Goal: Task Accomplishment & Management: Manage account settings

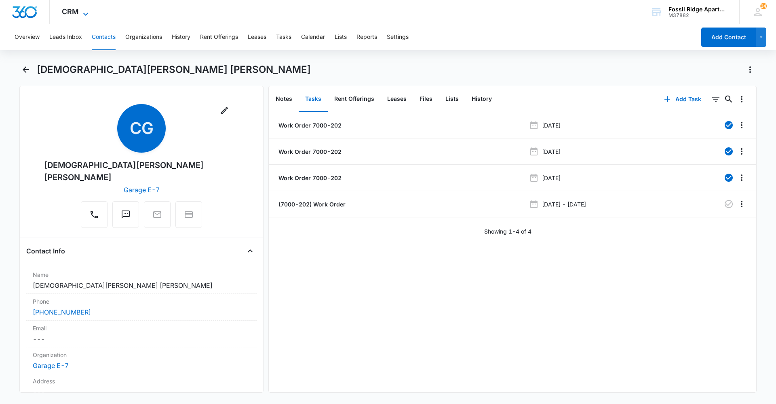
click at [65, 8] on span "CRM" at bounding box center [70, 11] width 17 height 8
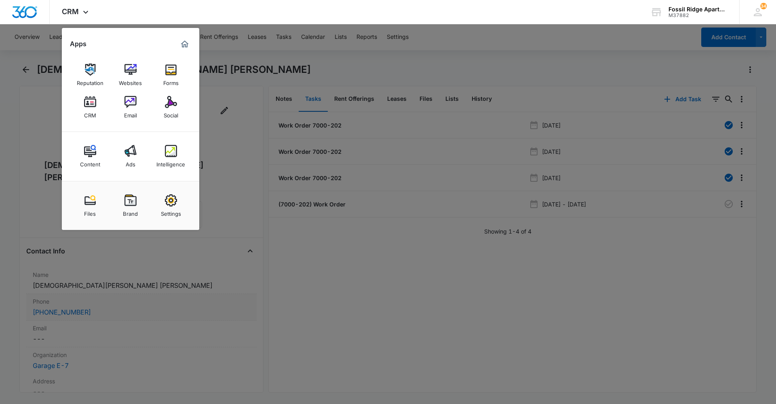
click at [125, 103] on img at bounding box center [131, 102] width 12 height 12
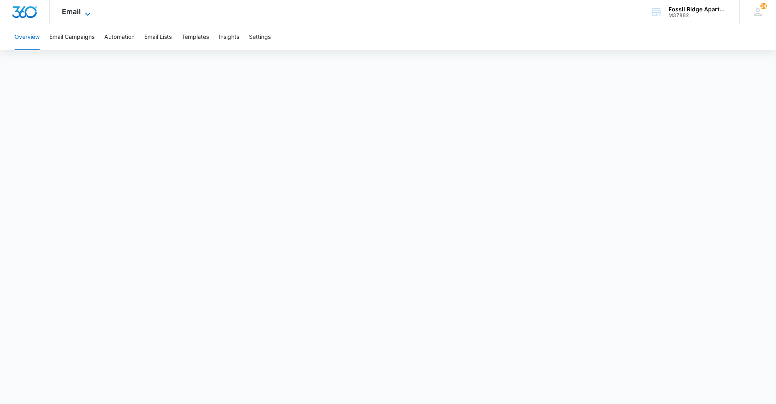
click at [85, 15] on icon at bounding box center [88, 14] width 10 height 10
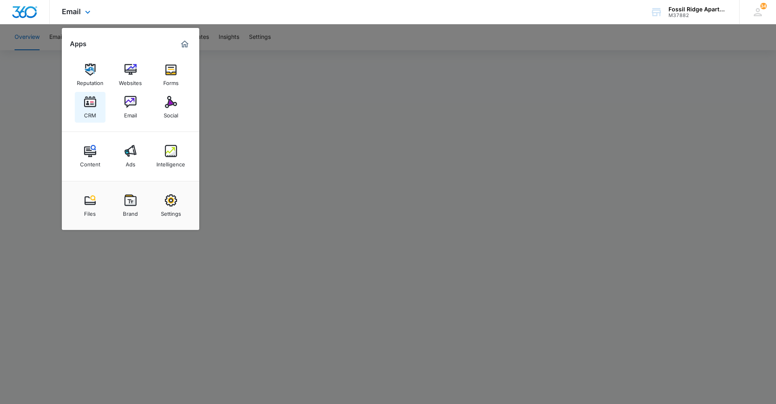
click at [97, 105] on link "CRM" at bounding box center [90, 107] width 31 height 31
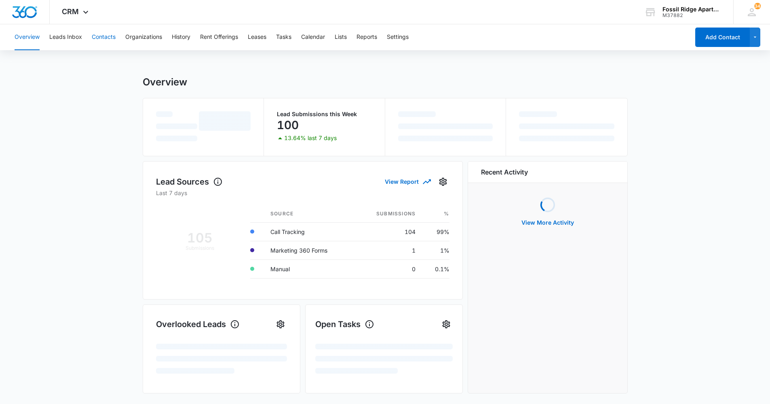
click at [103, 39] on button "Contacts" at bounding box center [104, 37] width 24 height 26
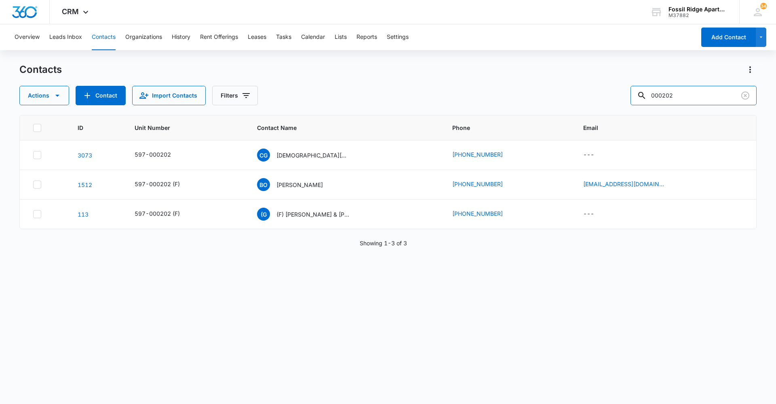
drag, startPoint x: 693, startPoint y: 93, endPoint x: 357, endPoint y: 97, distance: 335.3
click at [358, 97] on div "Actions Contact Import Contacts Filters 000202" at bounding box center [388, 95] width 738 height 19
type input "820304"
click at [157, 153] on div "597-820304" at bounding box center [153, 154] width 36 height 8
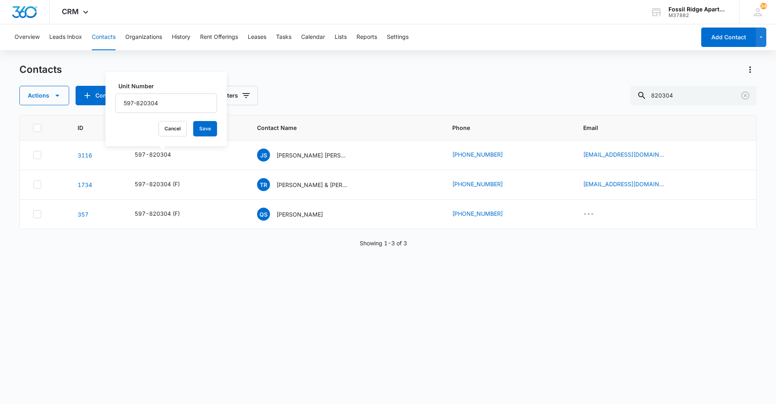
click at [334, 304] on div "ID Unit Number Contact Name Phone Email [PHONE_NUMBER] Unit Number 597-820304 C…" at bounding box center [388, 254] width 738 height 278
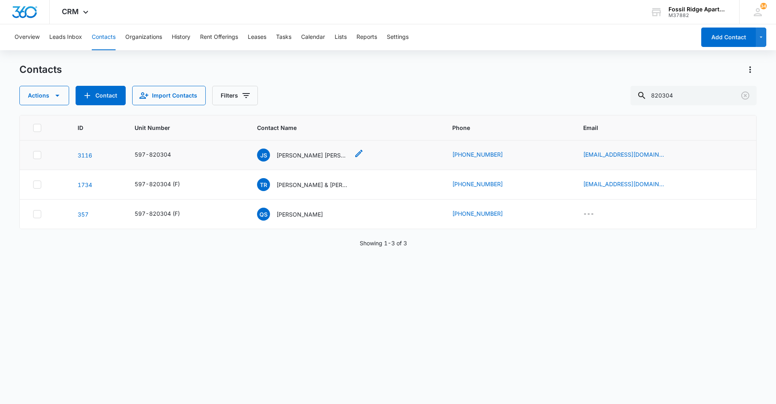
click at [302, 152] on p "[PERSON_NAME] [PERSON_NAME]" at bounding box center [313, 155] width 73 height 8
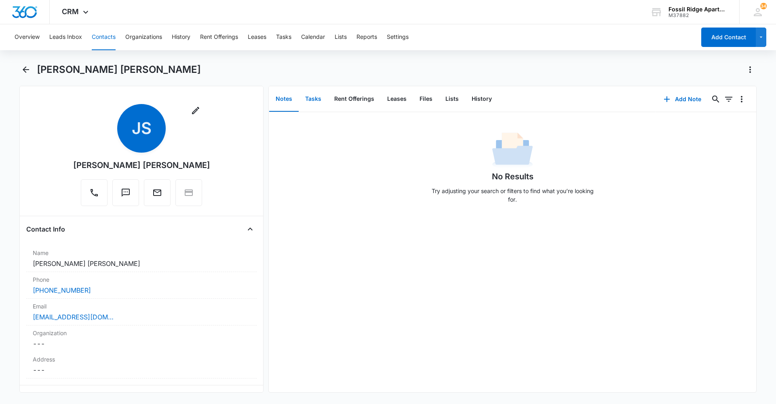
click at [311, 103] on button "Tasks" at bounding box center [313, 99] width 29 height 25
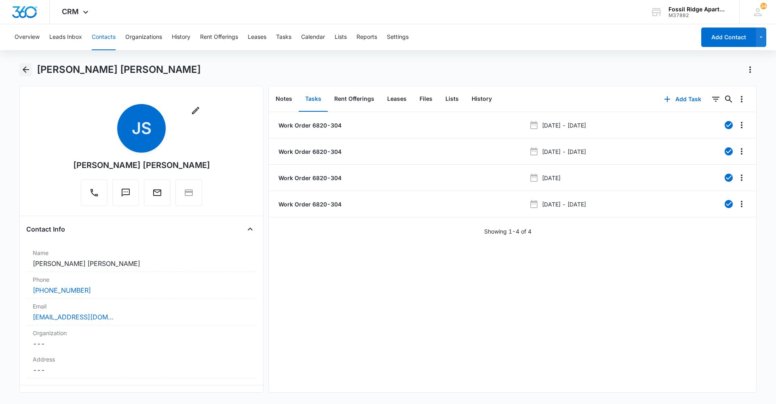
click at [23, 70] on icon "Back" at bounding box center [26, 69] width 6 height 6
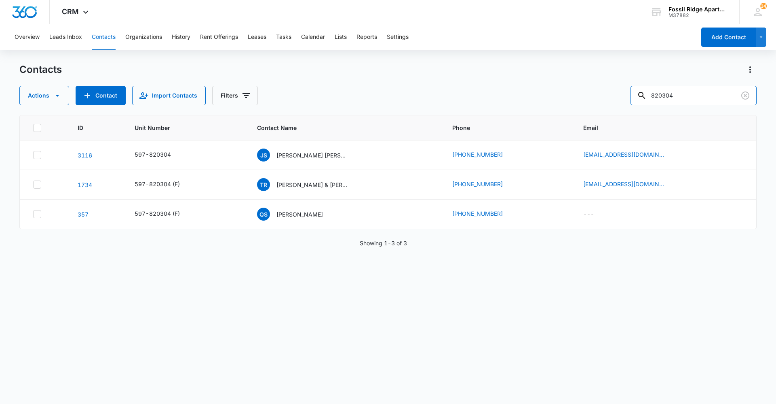
drag, startPoint x: 699, startPoint y: 96, endPoint x: 502, endPoint y: 104, distance: 197.1
click at [502, 104] on div "Actions Contact Import Contacts Filters 820304" at bounding box center [388, 95] width 738 height 19
type input "767205"
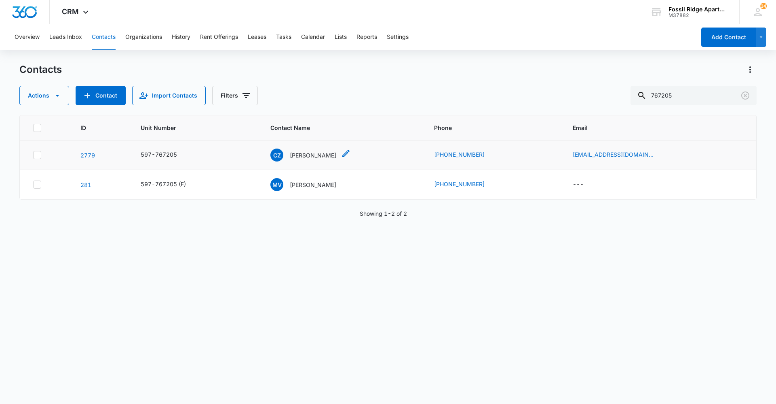
click at [315, 156] on p "[PERSON_NAME]" at bounding box center [313, 155] width 47 height 8
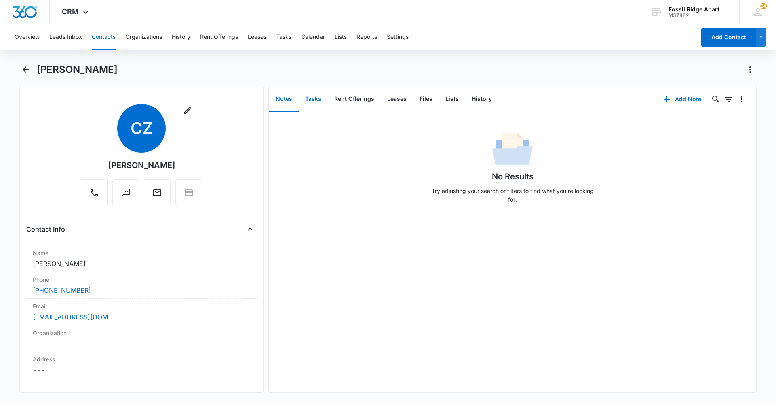
click at [311, 104] on button "Tasks" at bounding box center [313, 99] width 29 height 25
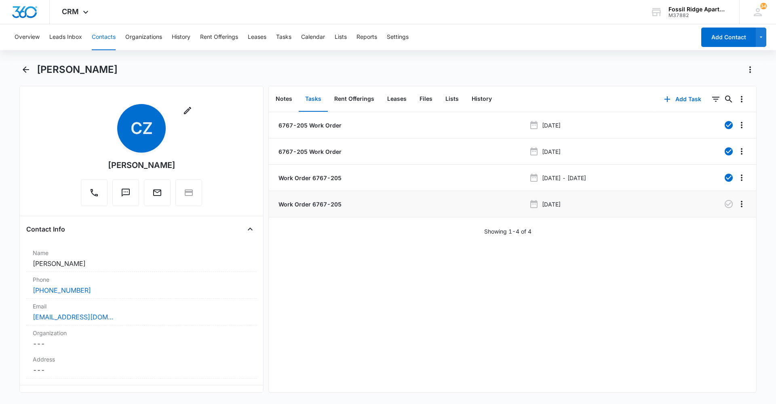
click at [319, 197] on li "Work Order 6767-205 [DATE]" at bounding box center [513, 204] width 488 height 26
click at [321, 201] on p "Work Order 6767-205" at bounding box center [309, 204] width 65 height 8
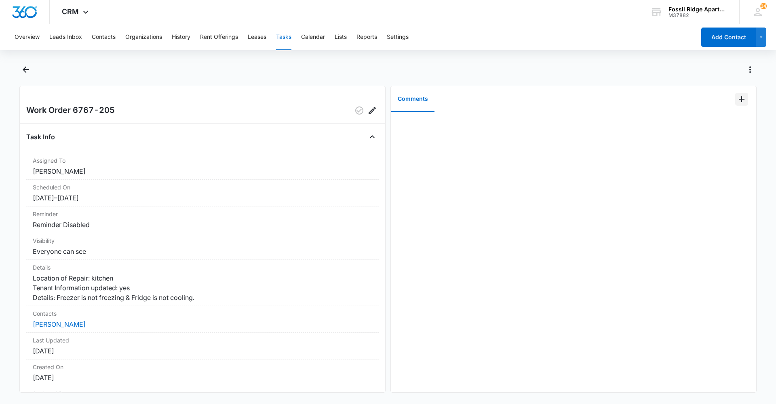
click at [737, 98] on icon "Add Comment" at bounding box center [742, 99] width 10 height 10
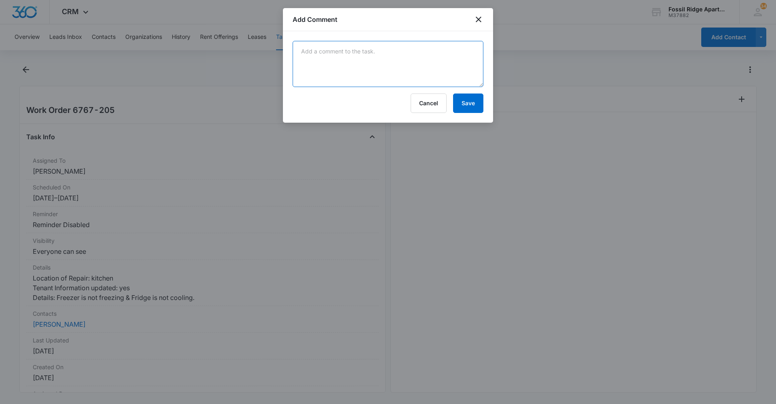
click at [385, 64] on textarea at bounding box center [388, 64] width 191 height 46
click at [434, 73] on textarea "[PERSON_NAME] sais they need to order an evap motor. Should be out [DATE] or ea…" at bounding box center [388, 64] width 191 height 46
click at [408, 62] on textarea "[PERSON_NAME] said they need to order an evap motor. Should be out [DATE] or ea…" at bounding box center [388, 64] width 191 height 46
type textarea "[PERSON_NAME] said they need to order an evap motor. Should be out [DATE] or ea…"
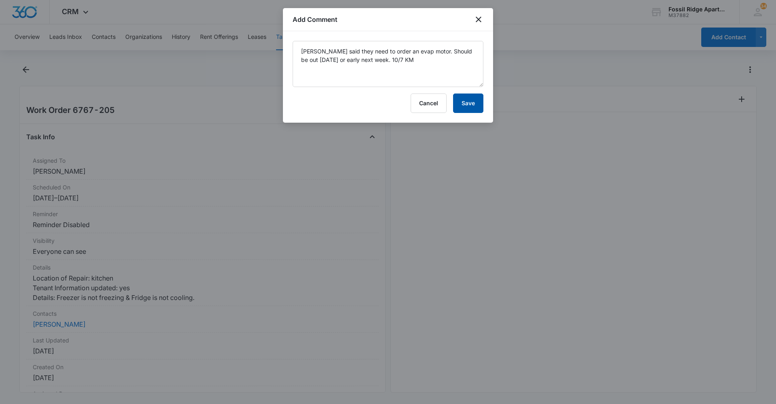
click at [479, 108] on button "Save" at bounding box center [468, 102] width 30 height 19
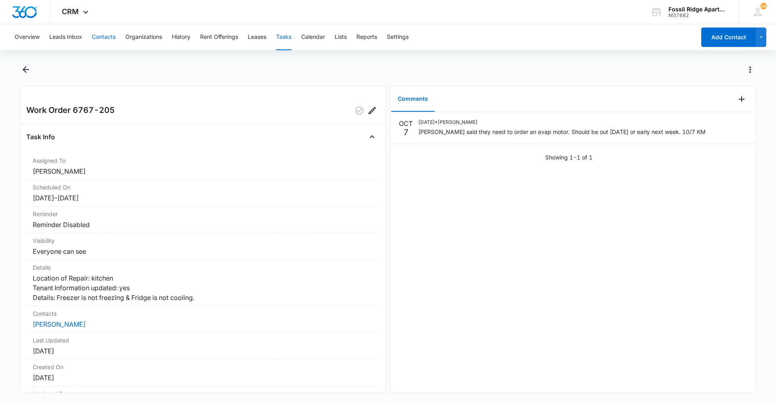
click at [110, 38] on button "Contacts" at bounding box center [104, 37] width 24 height 26
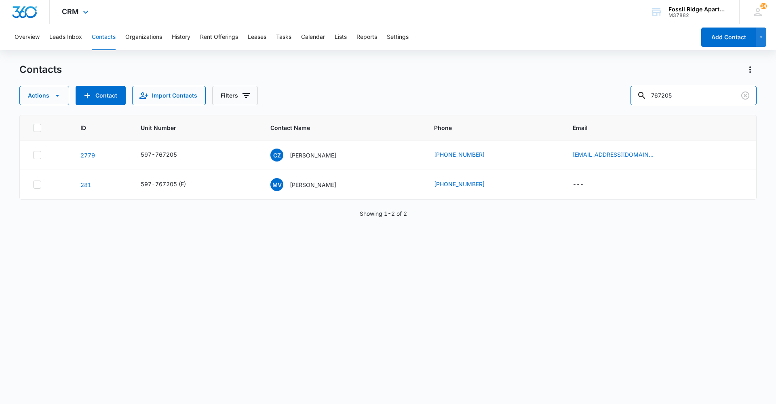
drag, startPoint x: 695, startPoint y: 94, endPoint x: 175, endPoint y: 14, distance: 525.8
click at [175, 14] on div "CRM Apps Reputation Websites Forms CRM Email Social Content Ads Intelligence Fi…" at bounding box center [388, 201] width 776 height 403
click at [692, 93] on input "text" at bounding box center [700, 95] width 114 height 19
type input "020108"
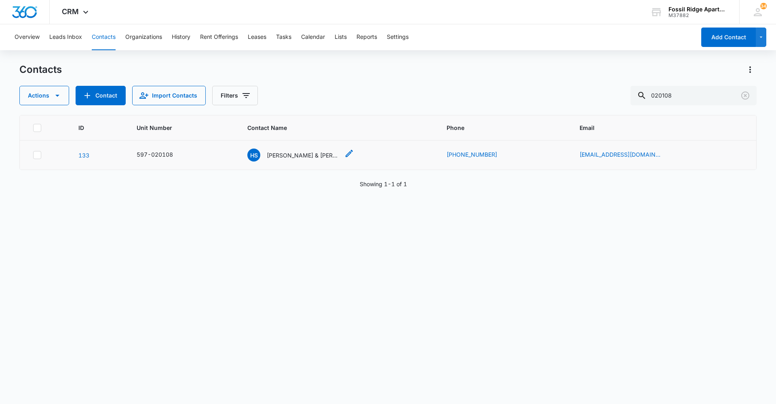
click at [301, 154] on p "[PERSON_NAME] & [PERSON_NAME]" at bounding box center [303, 155] width 73 height 8
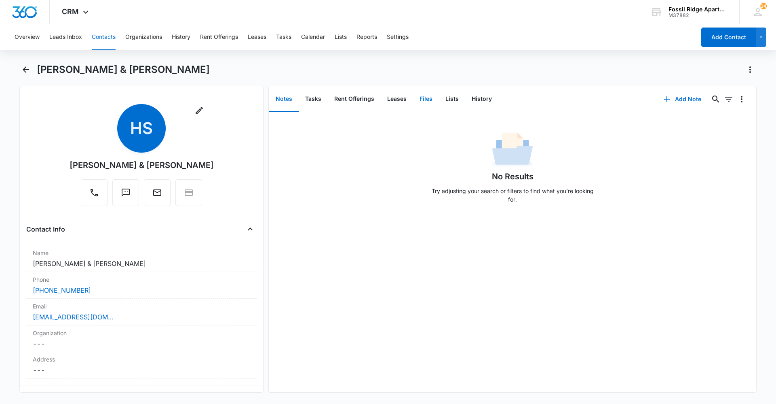
click at [418, 99] on button "Files" at bounding box center [426, 99] width 26 height 25
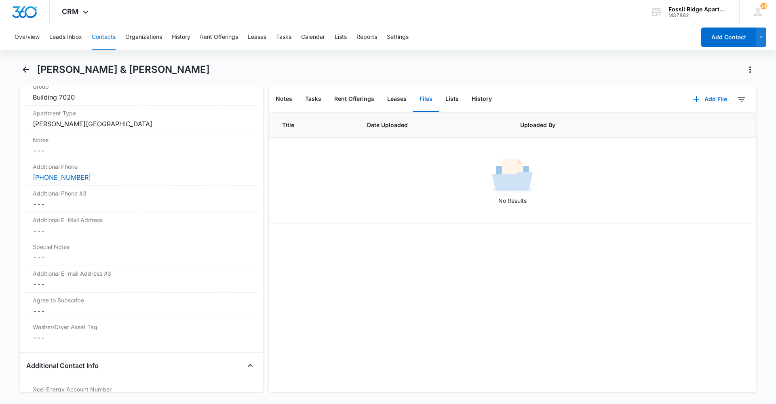
scroll to position [663, 0]
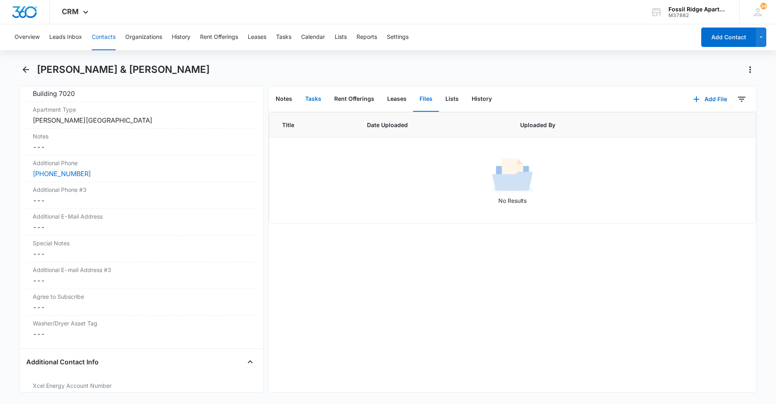
click at [313, 104] on button "Tasks" at bounding box center [313, 99] width 29 height 25
click at [398, 98] on button "Leases" at bounding box center [397, 99] width 32 height 25
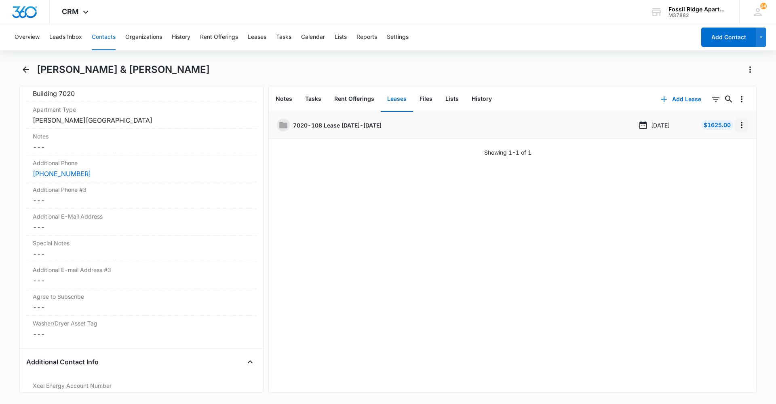
click at [737, 128] on icon "Overflow Menu" at bounding box center [742, 125] width 10 height 10
drag, startPoint x: 533, startPoint y: 282, endPoint x: 531, endPoint y: 276, distance: 6.2
click at [532, 280] on div "7020-108 Lease [DATE]-[DATE] [DATE] $1625.00 Edit Delete Showing 1-1 of 1" at bounding box center [513, 252] width 488 height 280
click at [427, 96] on button "Files" at bounding box center [426, 99] width 26 height 25
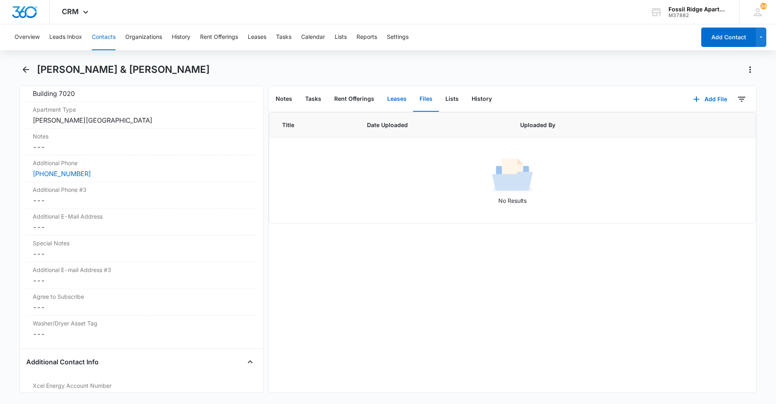
click at [391, 100] on button "Leases" at bounding box center [397, 99] width 32 height 25
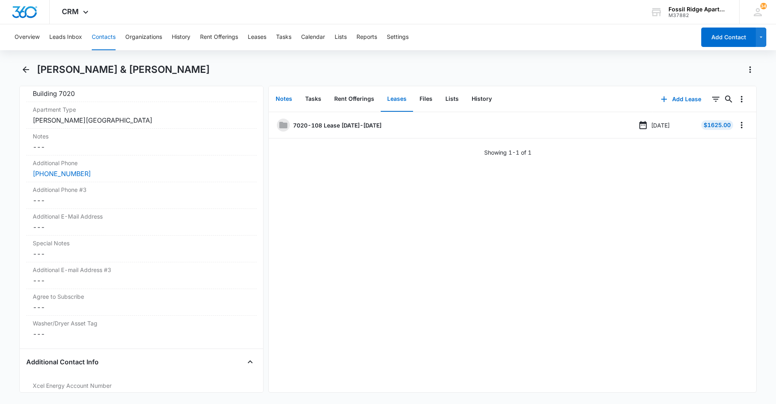
click at [279, 99] on button "Notes" at bounding box center [284, 99] width 30 height 25
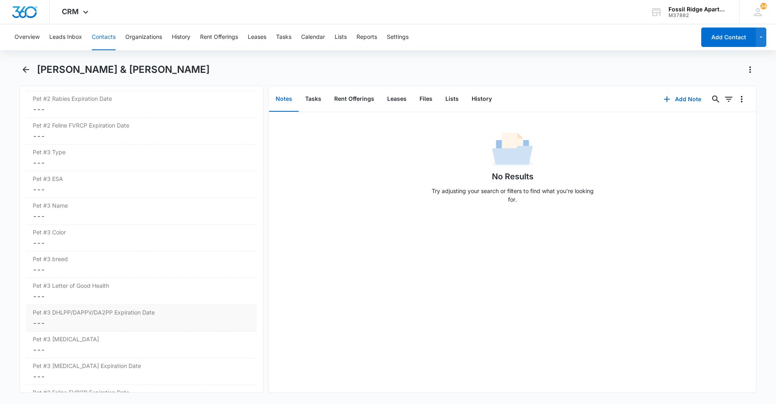
scroll to position [1836, 0]
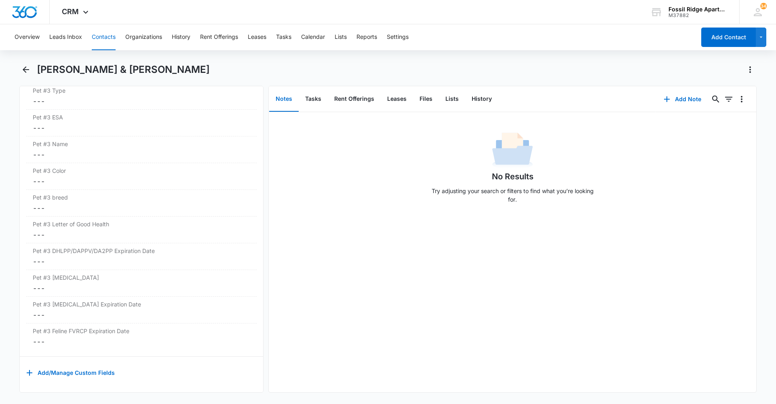
click at [107, 38] on button "Contacts" at bounding box center [104, 37] width 24 height 26
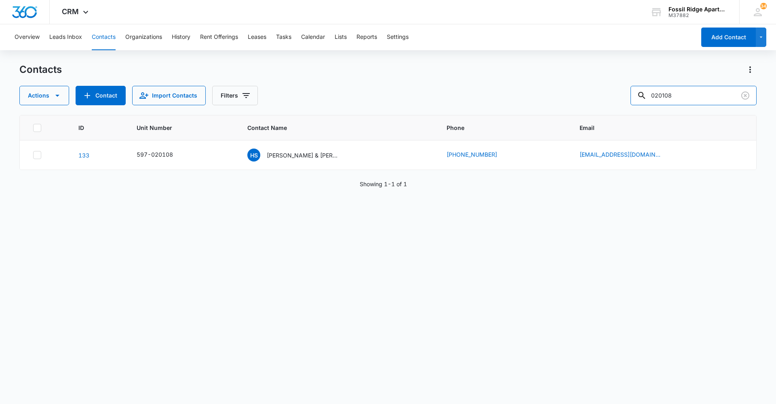
drag, startPoint x: 699, startPoint y: 98, endPoint x: 273, endPoint y: 52, distance: 428.7
click at [275, 55] on div "Overview Leads Inbox Contacts Organizations History Rent Offerings Leases Tasks…" at bounding box center [388, 213] width 776 height 379
type input "[PERSON_NAME]"
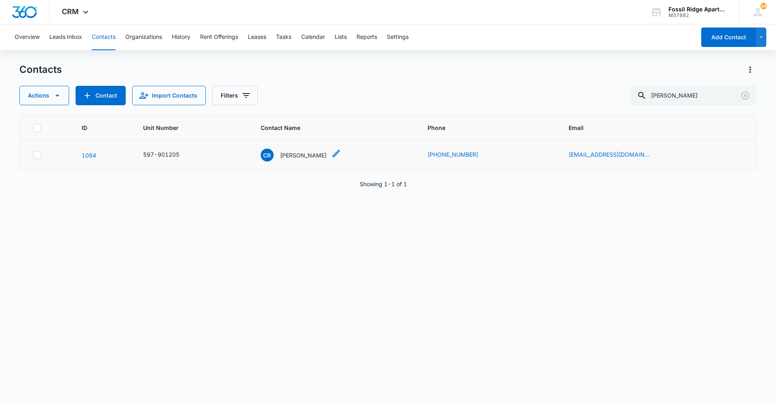
click at [320, 154] on p "[PERSON_NAME]" at bounding box center [303, 155] width 47 height 8
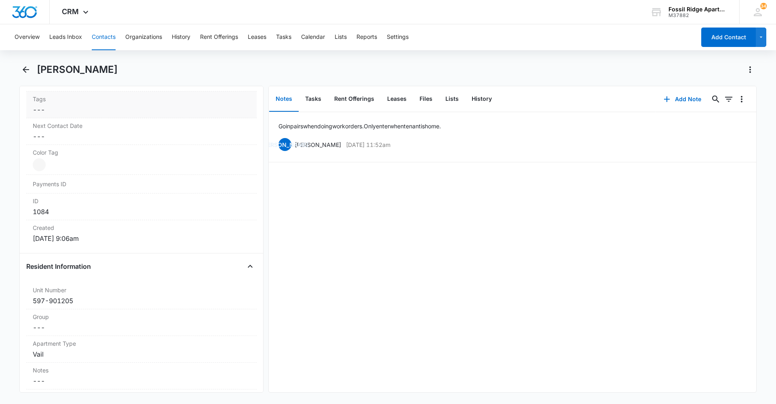
scroll to position [445, 0]
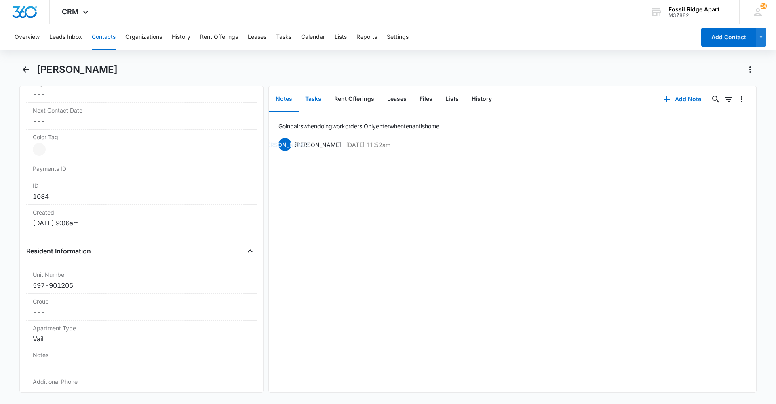
click at [318, 95] on button "Tasks" at bounding box center [313, 99] width 29 height 25
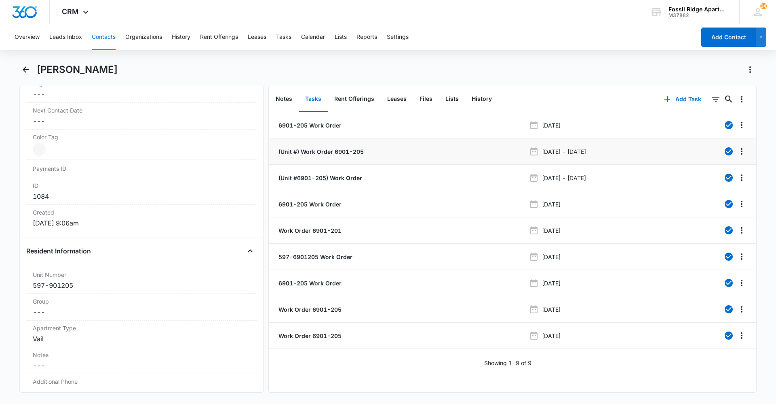
click at [340, 153] on p "(Unit #) Work Order 6901-205" at bounding box center [320, 151] width 87 height 8
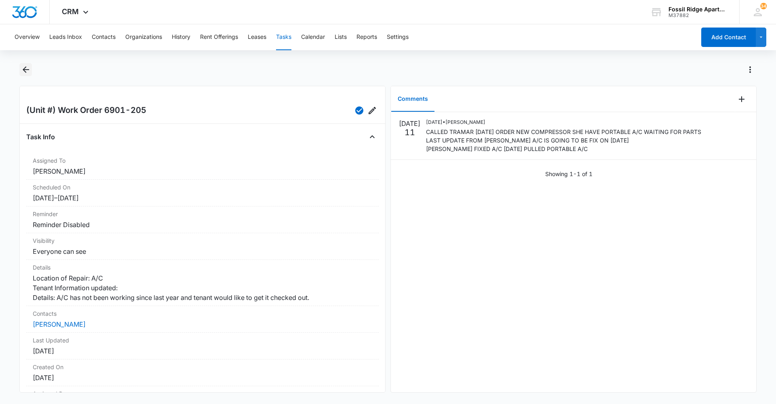
click at [25, 70] on icon "Back" at bounding box center [26, 70] width 10 height 10
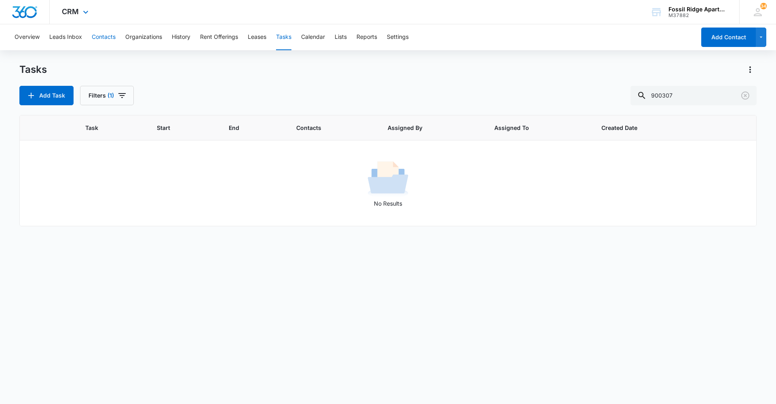
drag, startPoint x: 101, startPoint y: 37, endPoint x: 264, endPoint y: 11, distance: 165.9
click at [101, 37] on button "Contacts" at bounding box center [104, 37] width 24 height 26
